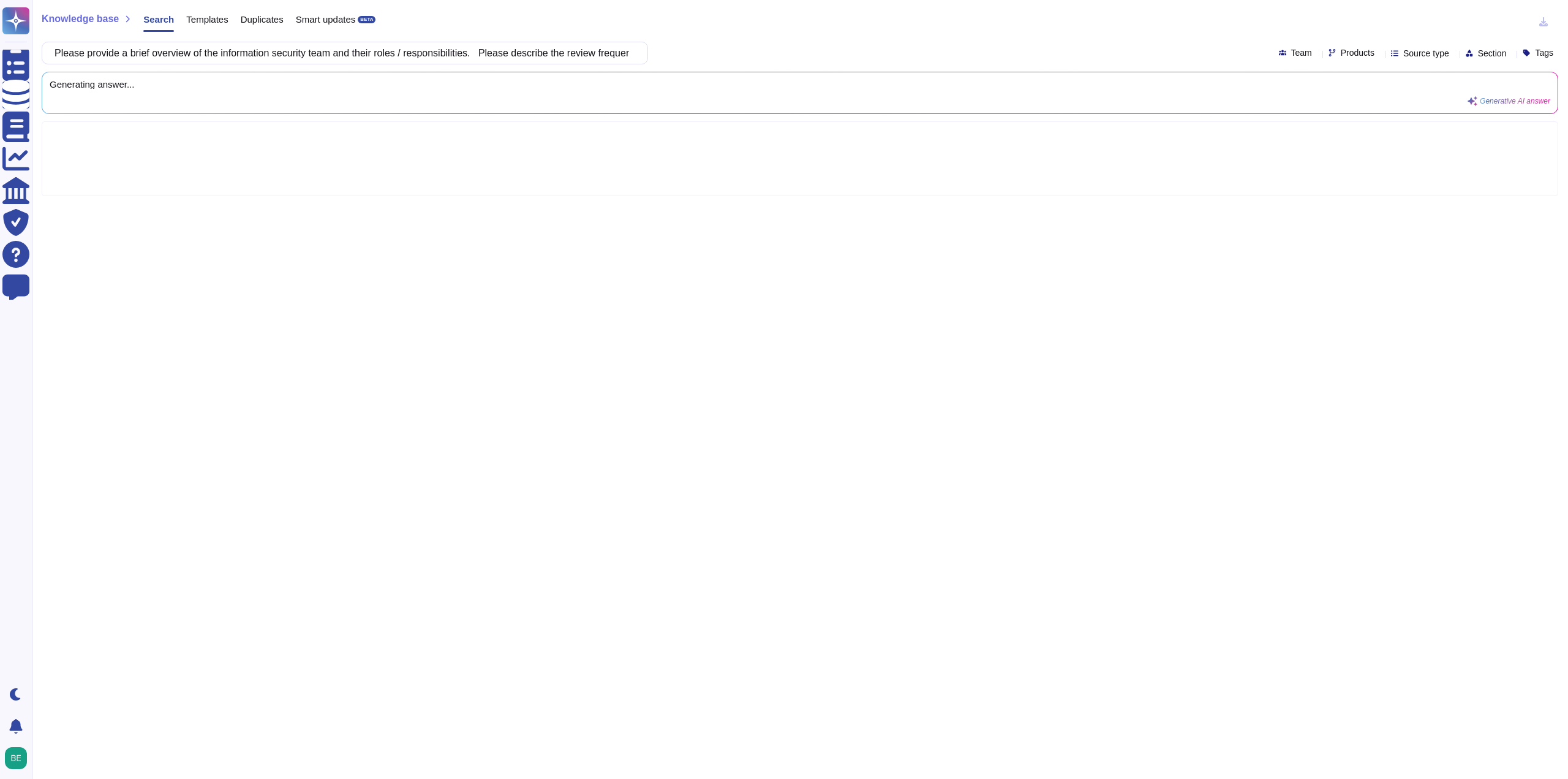
scroll to position [0, 209]
